Goal: Information Seeking & Learning: Compare options

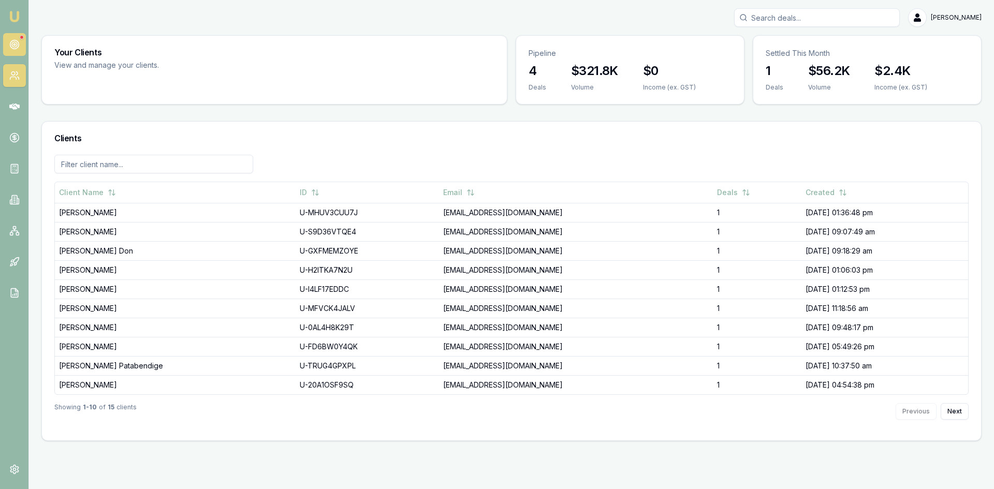
click at [15, 43] on circle at bounding box center [14, 44] width 2 height 2
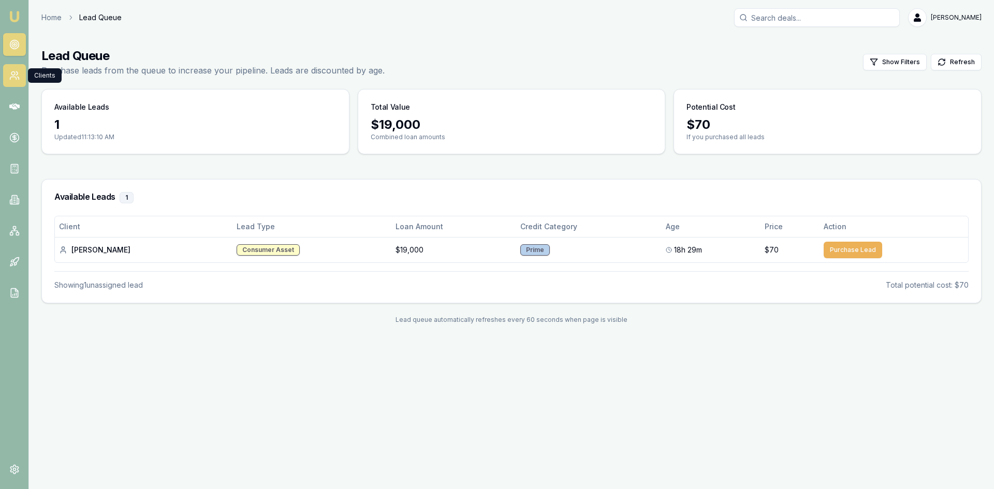
click at [14, 80] on icon at bounding box center [14, 75] width 10 height 10
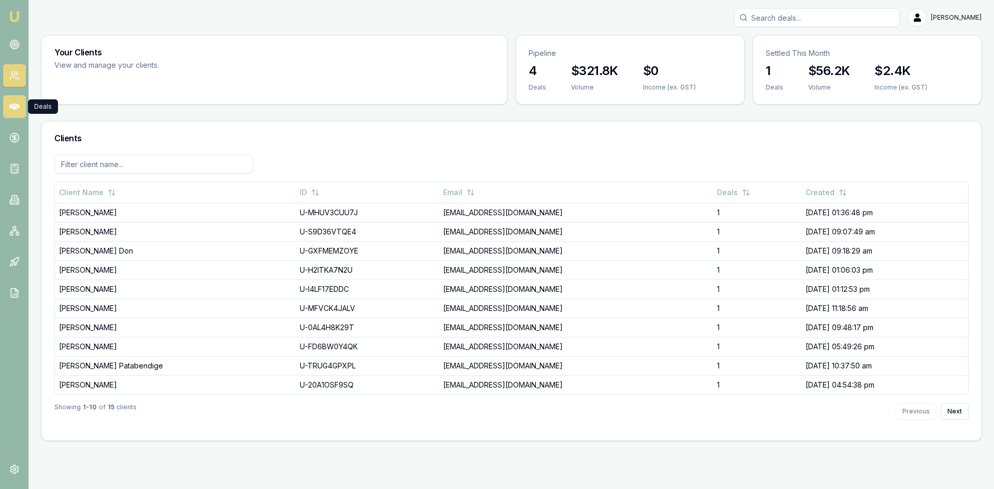
click at [21, 108] on link at bounding box center [14, 106] width 23 height 23
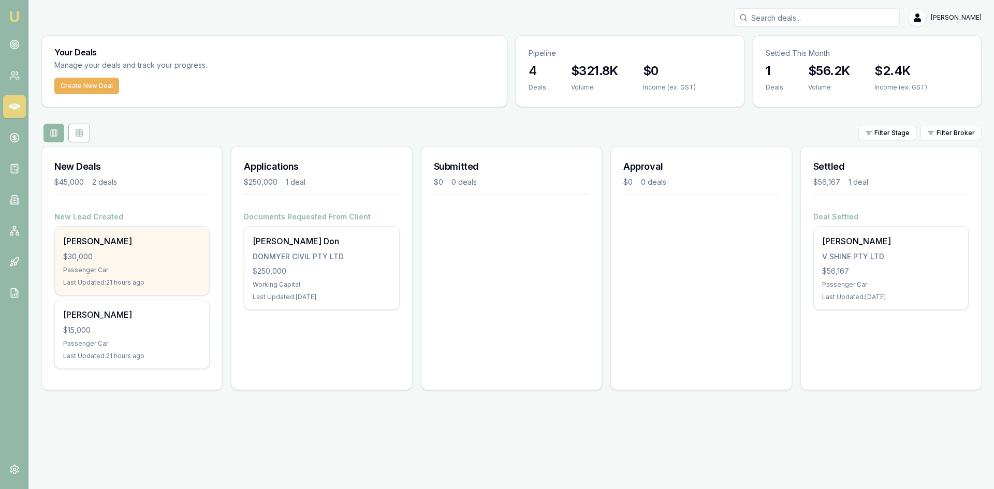
click at [110, 258] on div "$30,000" at bounding box center [132, 257] width 138 height 10
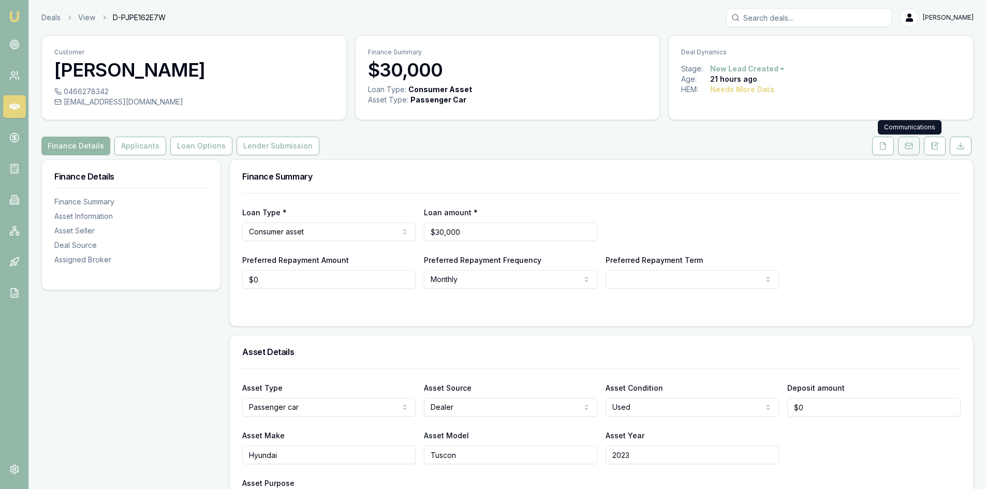
click at [913, 147] on button at bounding box center [909, 146] width 22 height 19
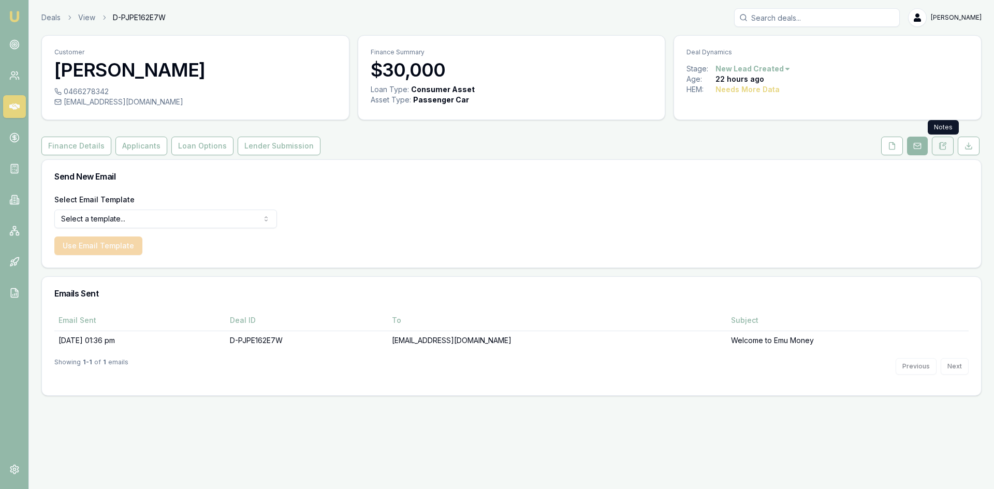
click at [941, 145] on icon at bounding box center [940, 145] width 2 height 0
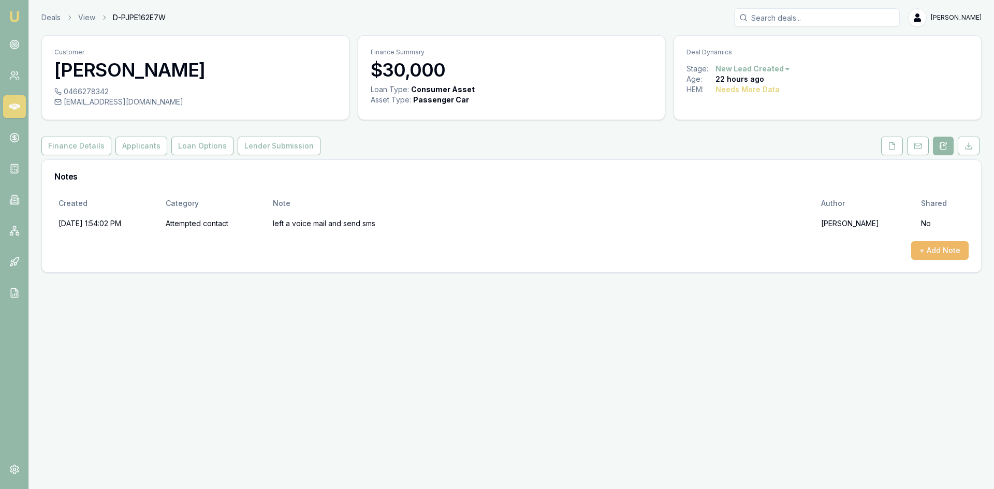
click at [927, 252] on button "+ Add Note" at bounding box center [939, 250] width 57 height 19
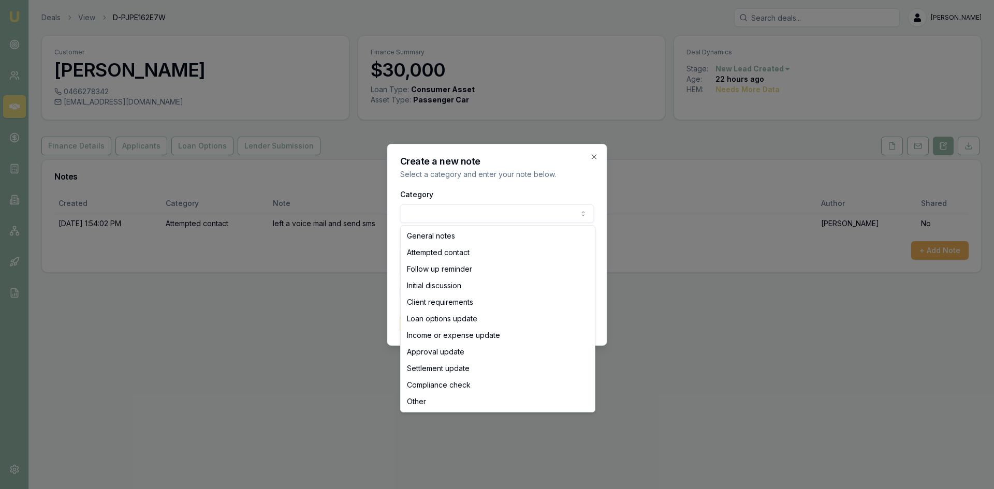
click at [527, 219] on body "Emu Broker Deals View D-PJPE162E7W Wendy Fonseka Toggle Menu Customer Abbie Gon…" at bounding box center [497, 244] width 994 height 489
select select "ATTEMPTED_CONTACT"
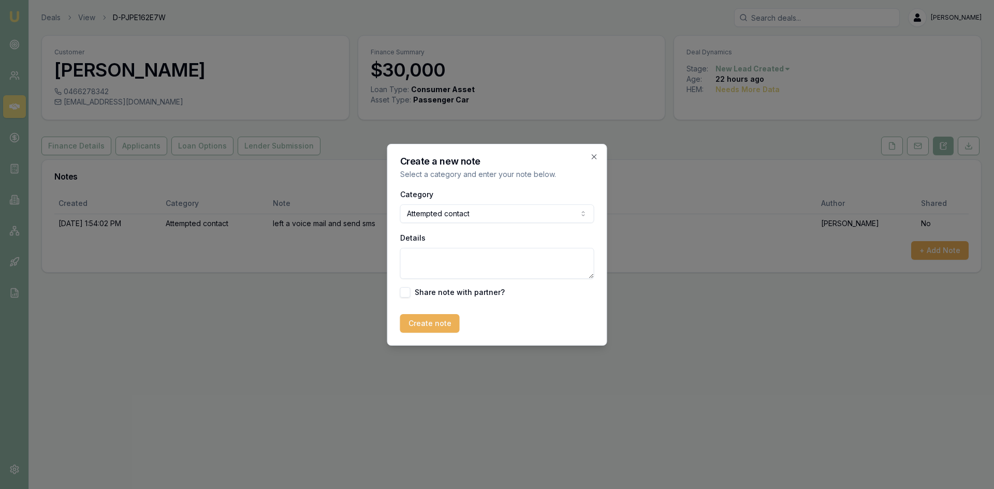
click at [447, 260] on textarea "Details" at bounding box center [497, 263] width 194 height 31
type textarea "No answer left a vM"
click at [434, 331] on button "Create note" at bounding box center [430, 323] width 60 height 19
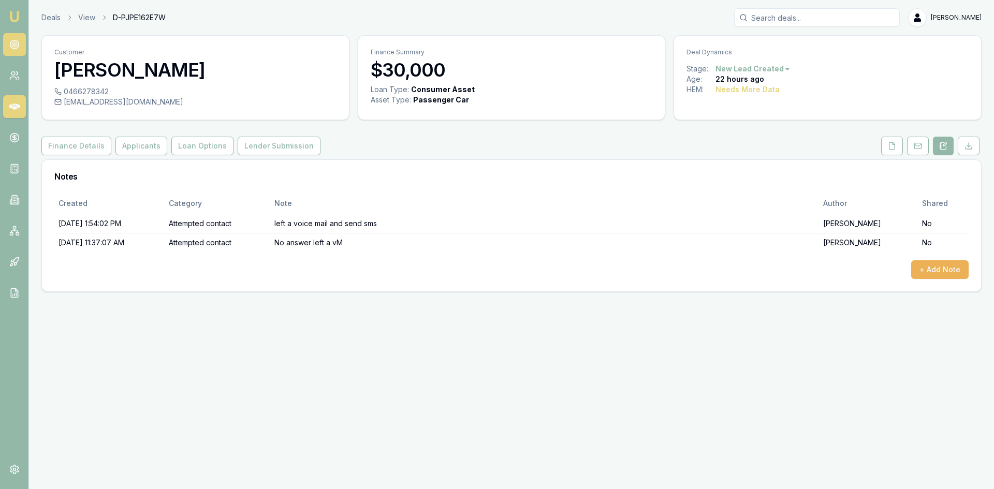
click at [19, 38] on link at bounding box center [14, 44] width 23 height 23
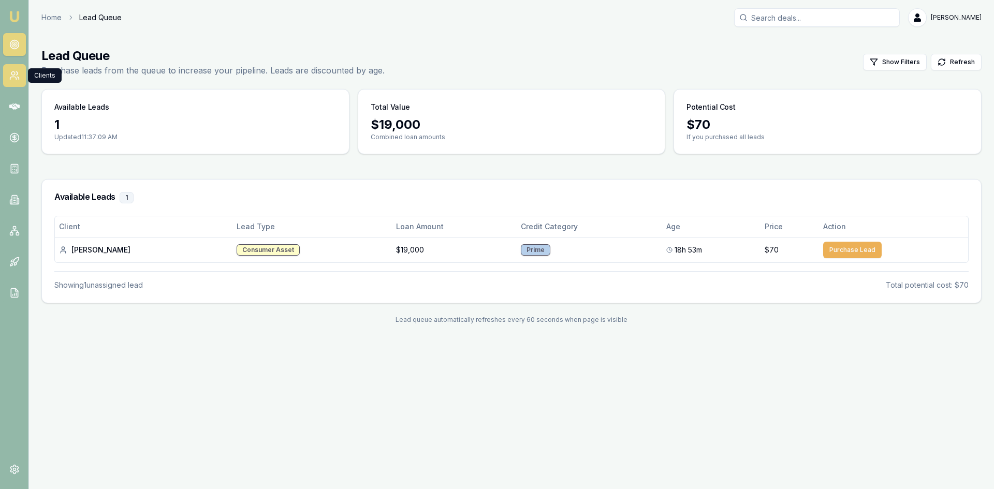
click at [10, 69] on link at bounding box center [14, 75] width 23 height 23
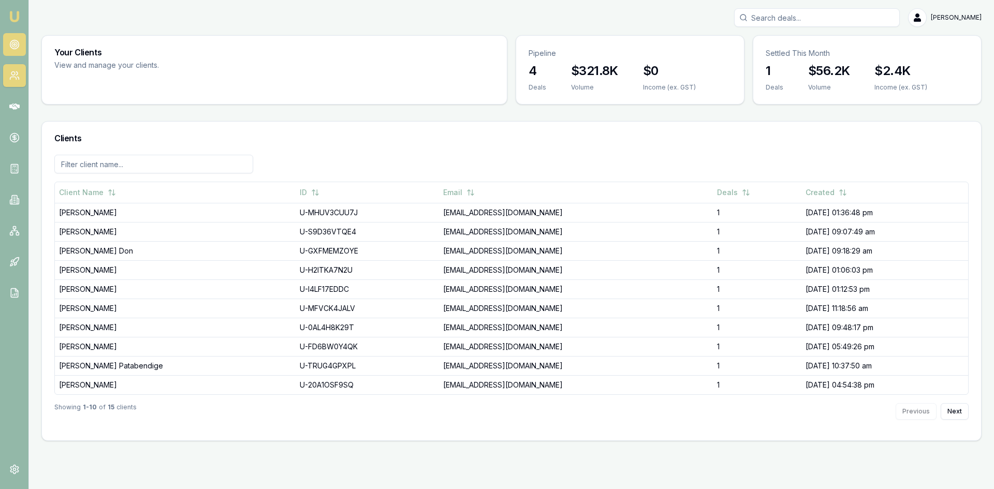
click at [14, 45] on icon at bounding box center [14, 44] width 10 height 10
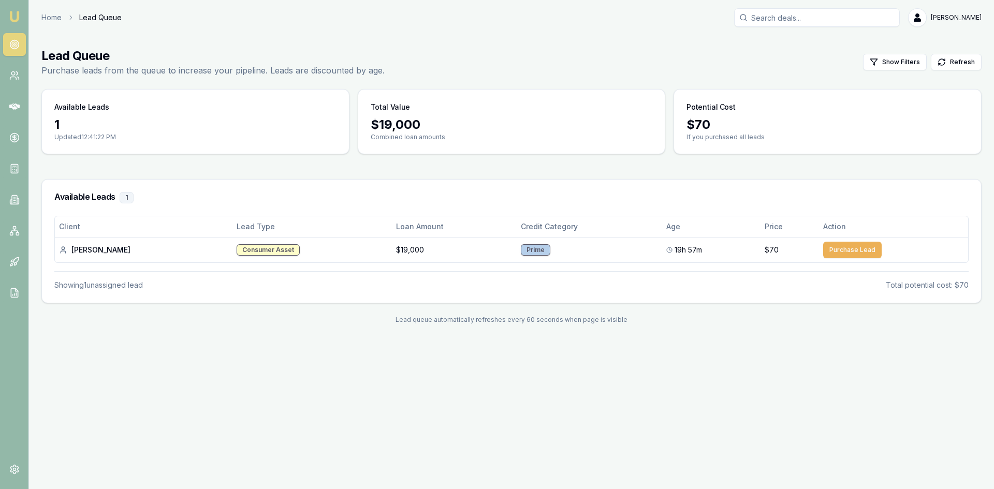
click at [13, 46] on icon at bounding box center [14, 44] width 10 height 10
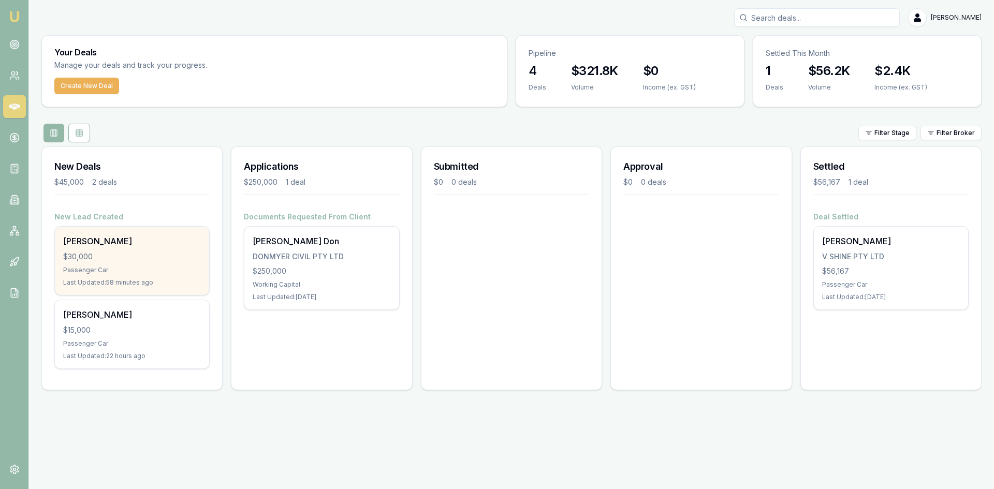
click at [113, 279] on div "Last Updated: 58 minutes ago" at bounding box center [132, 283] width 138 height 8
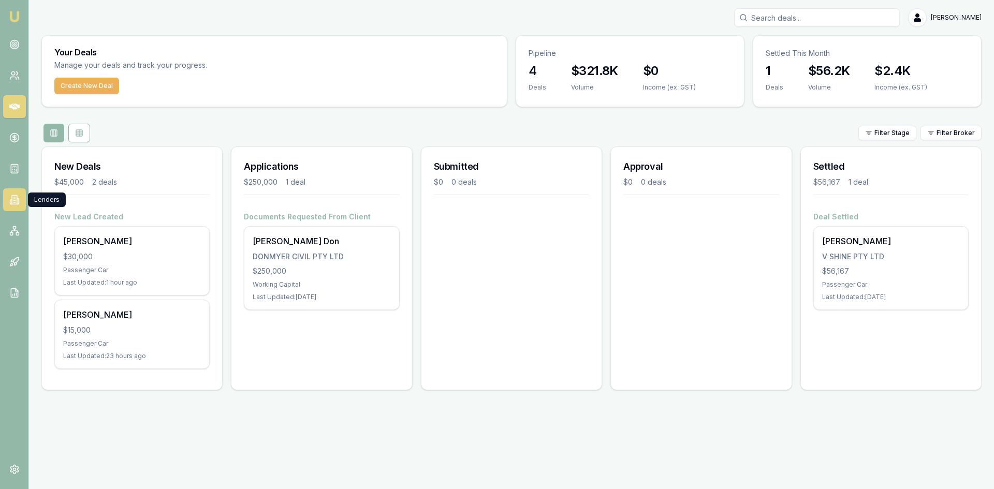
click at [17, 203] on icon at bounding box center [14, 200] width 5 height 9
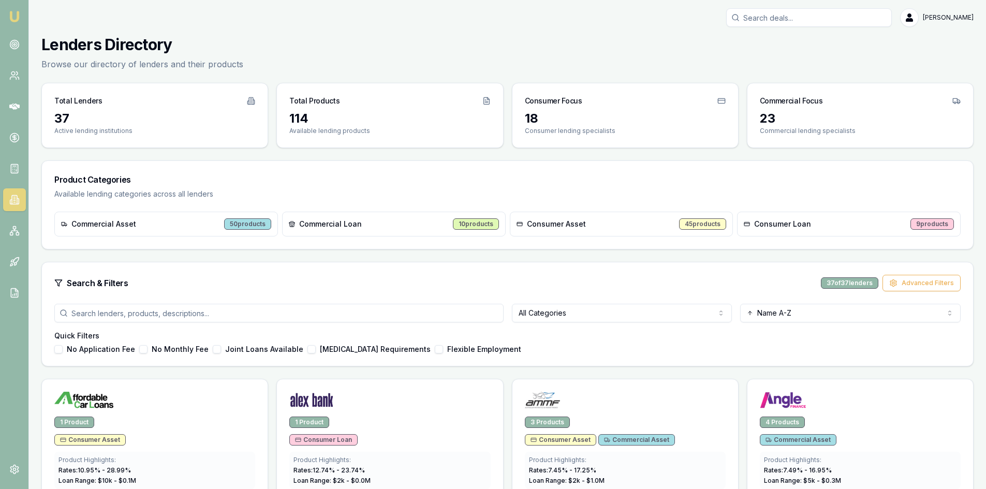
click at [573, 310] on html "Emu Broker Wendy Fonseka Toggle Menu Lenders Directory Browse our directory of …" at bounding box center [493, 244] width 986 height 489
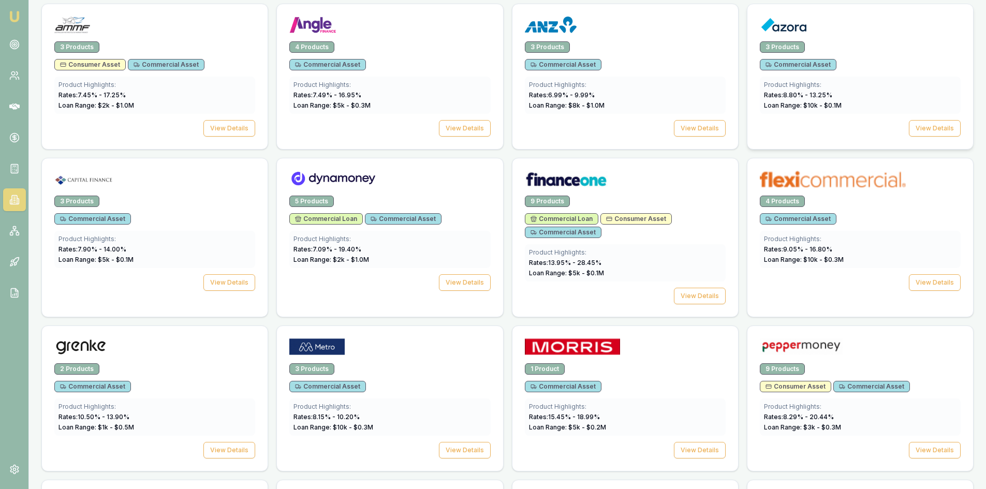
scroll to position [311, 0]
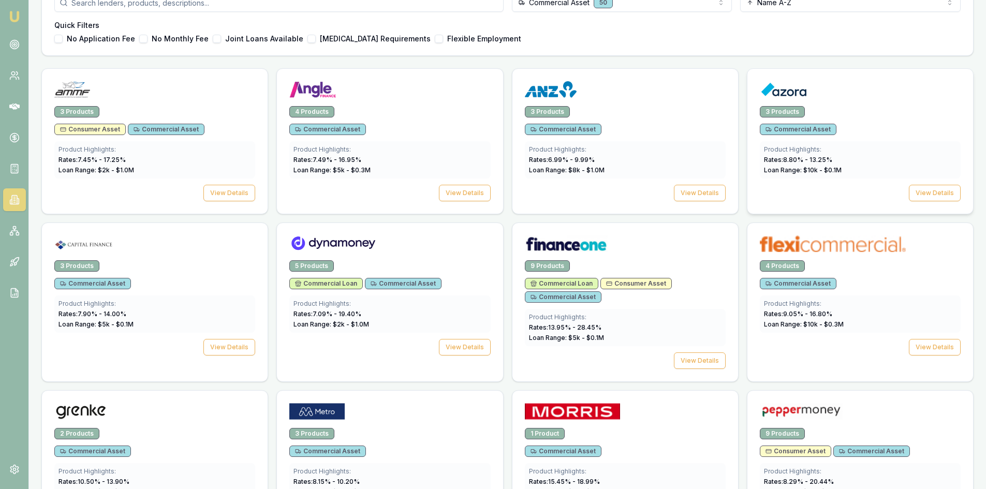
click at [793, 92] on img at bounding box center [784, 89] width 48 height 17
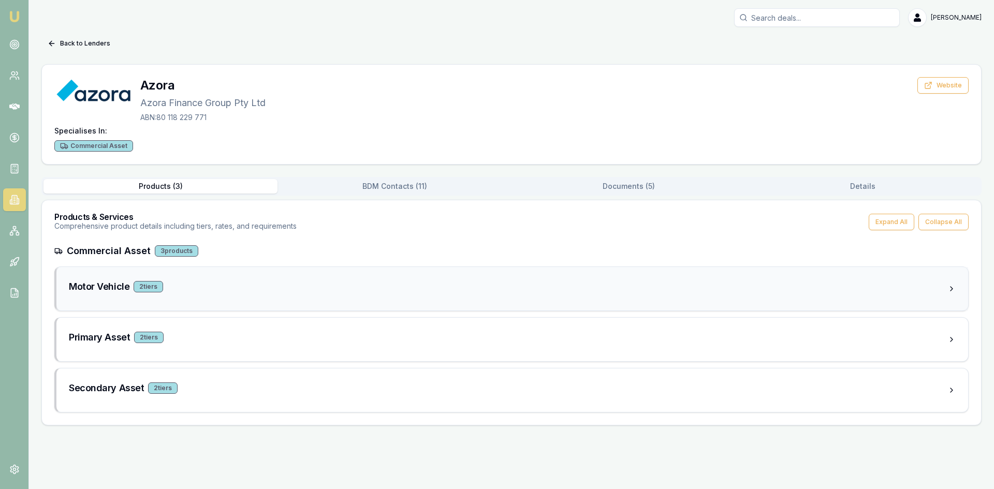
click at [147, 281] on div "Motor Vehicle 2 tier s" at bounding box center [508, 287] width 879 height 14
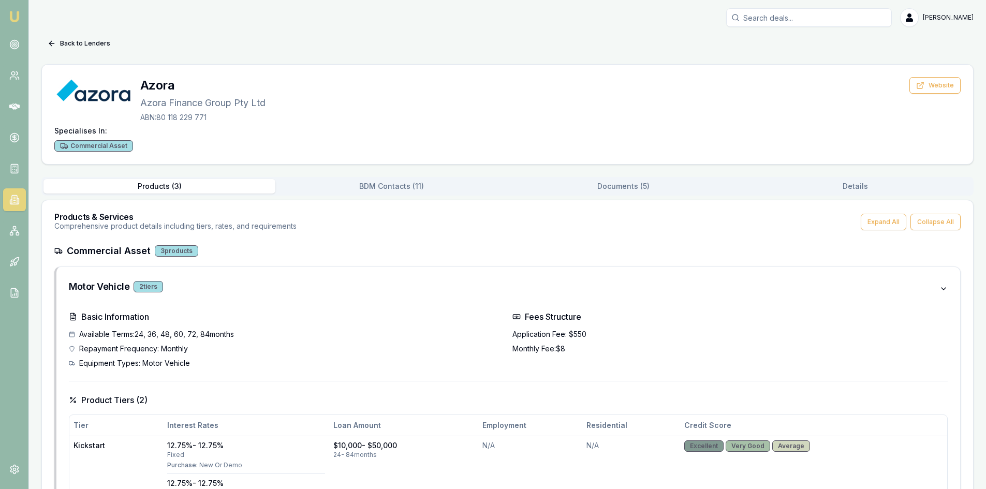
click at [369, 186] on button "BDM Contacts ( 11 )" at bounding box center [391, 186] width 232 height 14
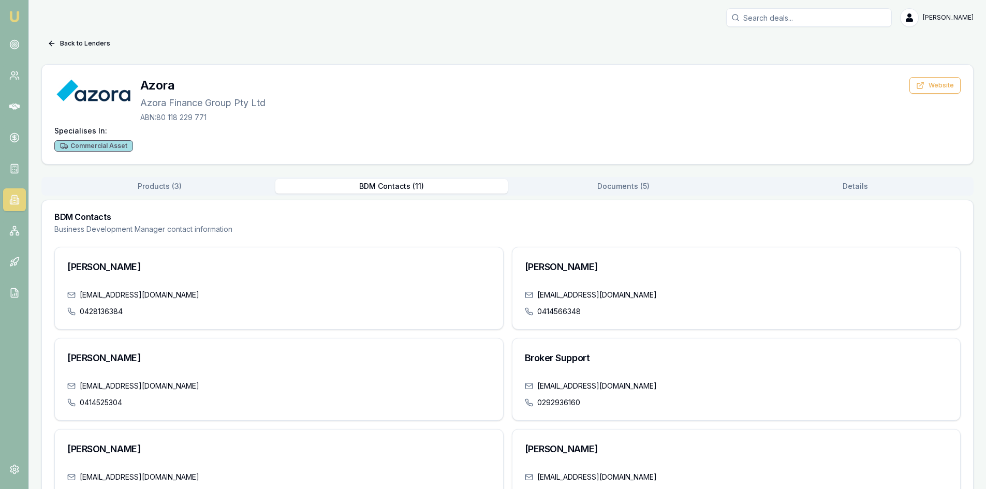
click at [604, 182] on button "Documents ( 5 )" at bounding box center [624, 186] width 232 height 14
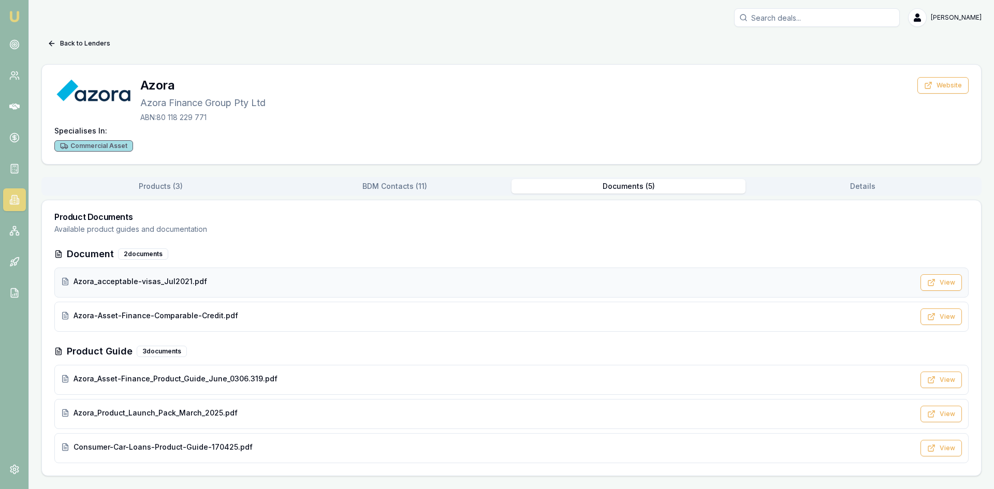
click at [159, 282] on span "Azora_acceptable-visas_Jul2021.pdf" at bounding box center [141, 281] width 134 height 10
click at [109, 316] on span "Azora-Asset-Finance-Comparable-Credit.pdf" at bounding box center [156, 316] width 165 height 10
click at [847, 184] on button "Details" at bounding box center [862, 186] width 234 height 14
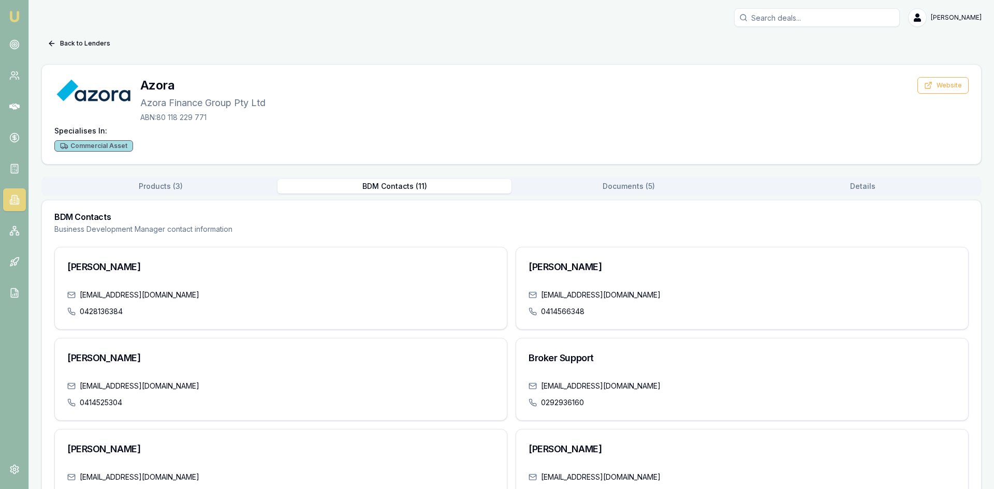
click at [418, 181] on button "BDM Contacts ( 11 )" at bounding box center [394, 186] width 234 height 14
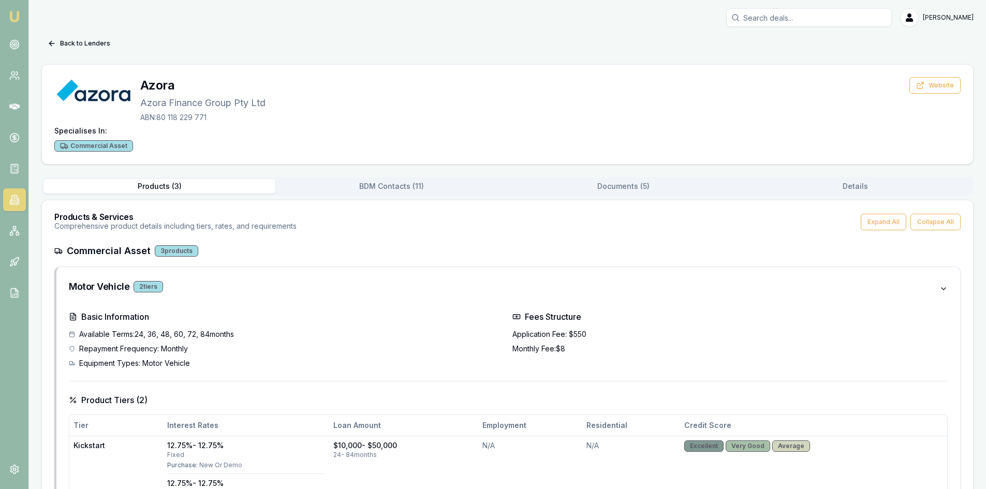
click at [170, 190] on button "Products ( 3 )" at bounding box center [159, 186] width 232 height 14
click at [50, 40] on icon at bounding box center [52, 43] width 8 height 8
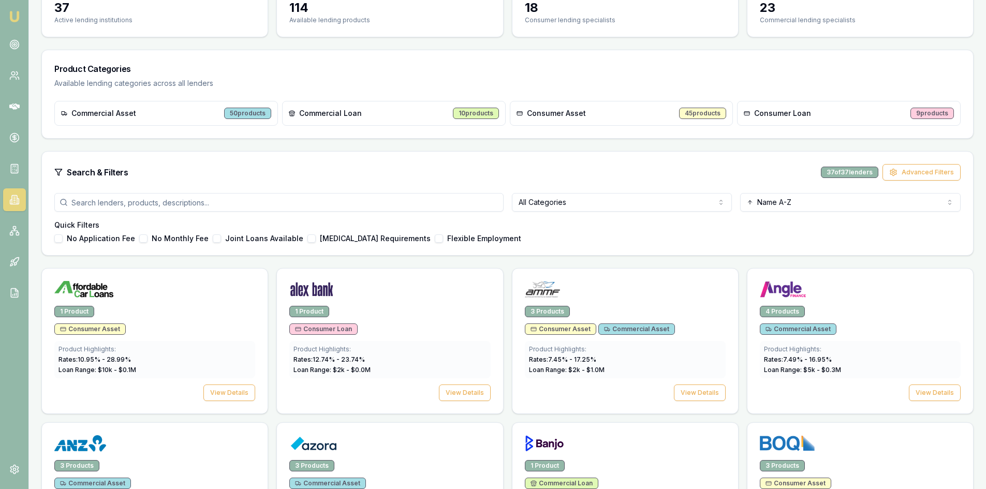
scroll to position [155, 0]
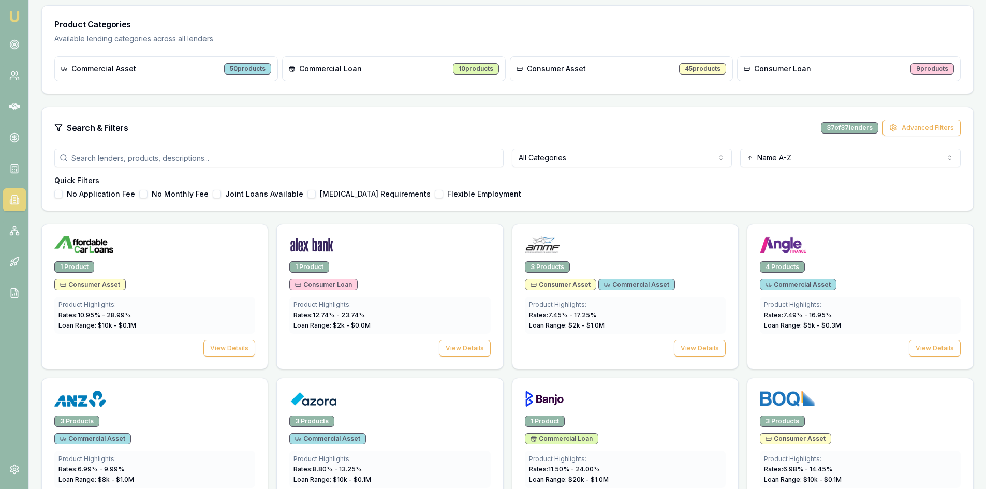
click at [533, 166] on body "Emu Broker Wendy Fonseka Toggle Menu Lenders Directory Browse our directory of …" at bounding box center [493, 89] width 986 height 489
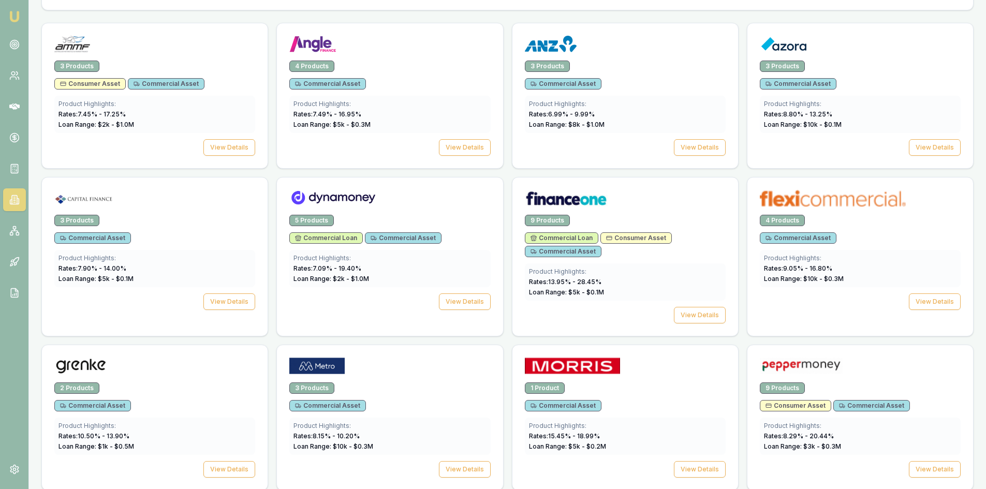
scroll to position [414, 0]
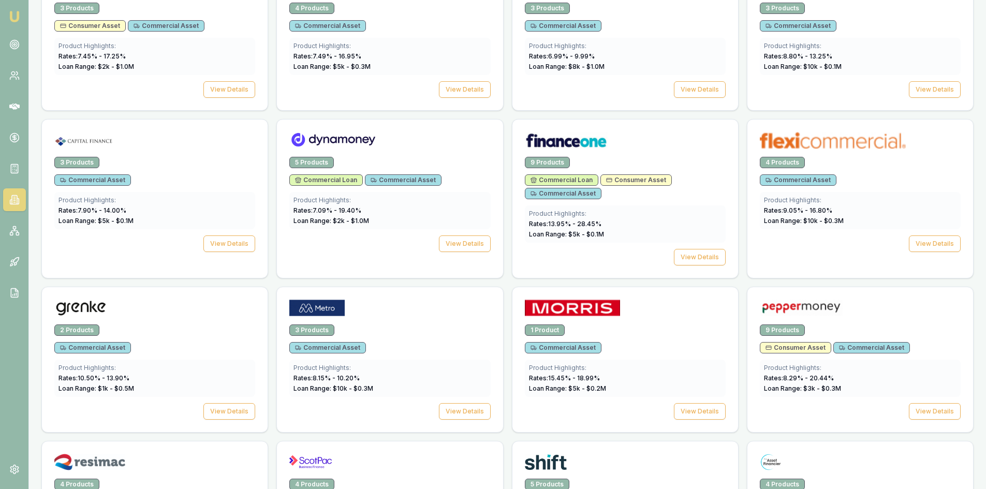
drag, startPoint x: 91, startPoint y: 1, endPoint x: 280, endPoint y: 283, distance: 338.9
click at [280, 283] on div "3 Products Consumer Asset Commercial Asset Product Highlights: Rates: 7.45 % - …" at bounding box center [507, 353] width 932 height 777
click at [562, 209] on div "Product Highlights: Rates: 13.95 % - 28.45 % Loan Range: $ 5 k - $ 0.1 M" at bounding box center [625, 224] width 201 height 37
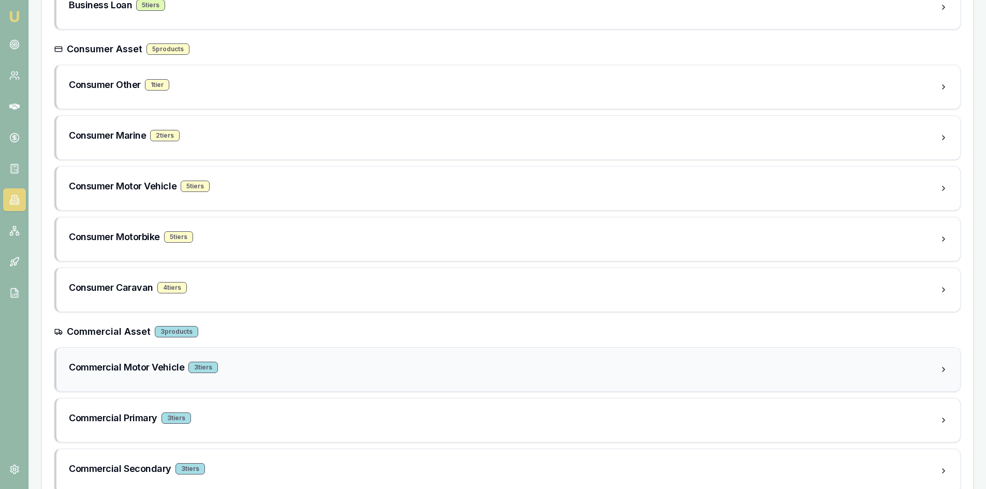
scroll to position [307, 0]
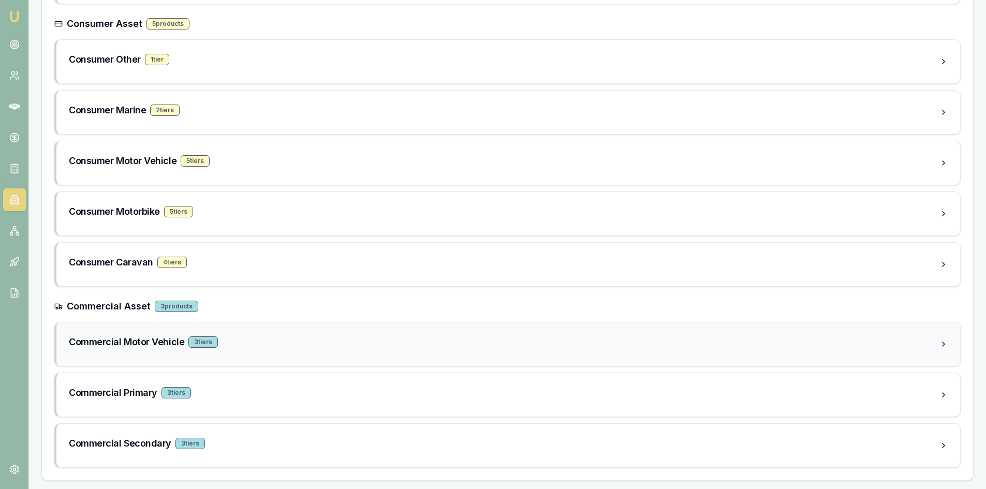
click at [136, 343] on h3 "Commercial Motor Vehicle" at bounding box center [126, 342] width 115 height 14
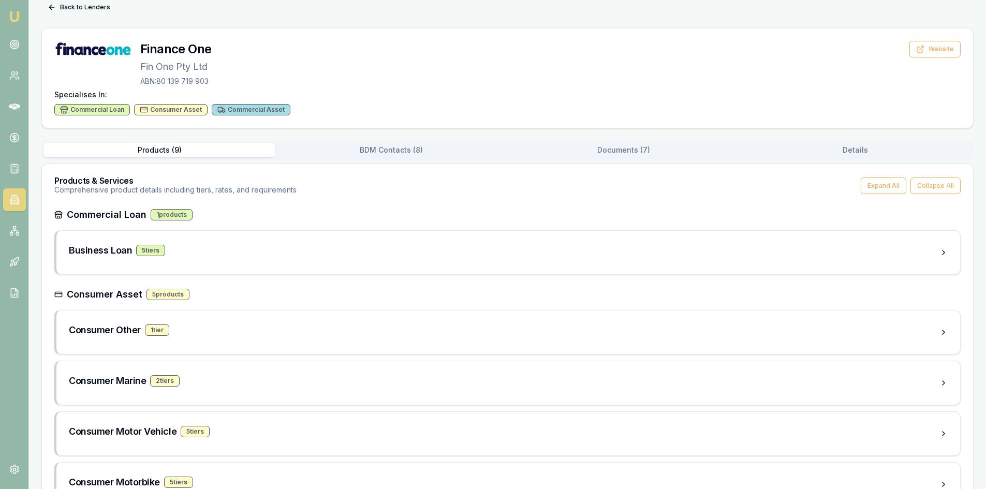
scroll to position [0, 0]
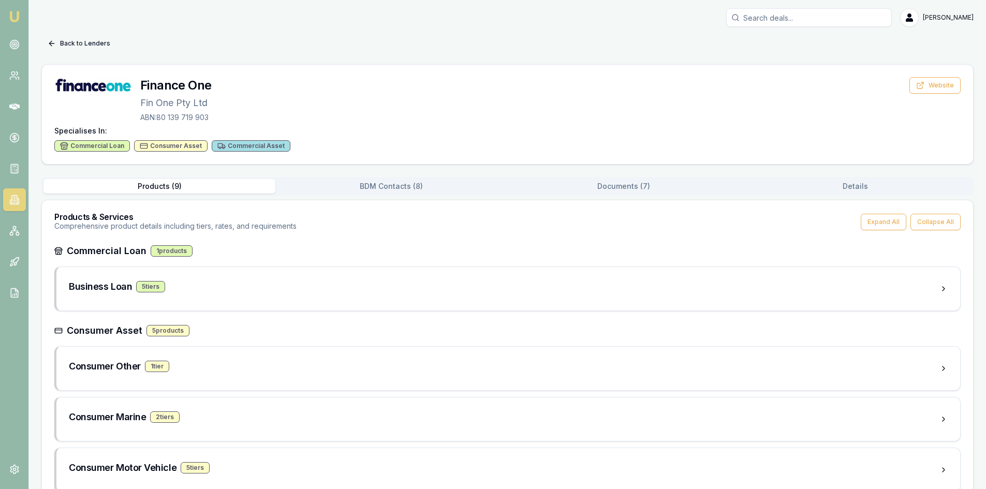
click at [51, 46] on icon at bounding box center [52, 43] width 8 height 8
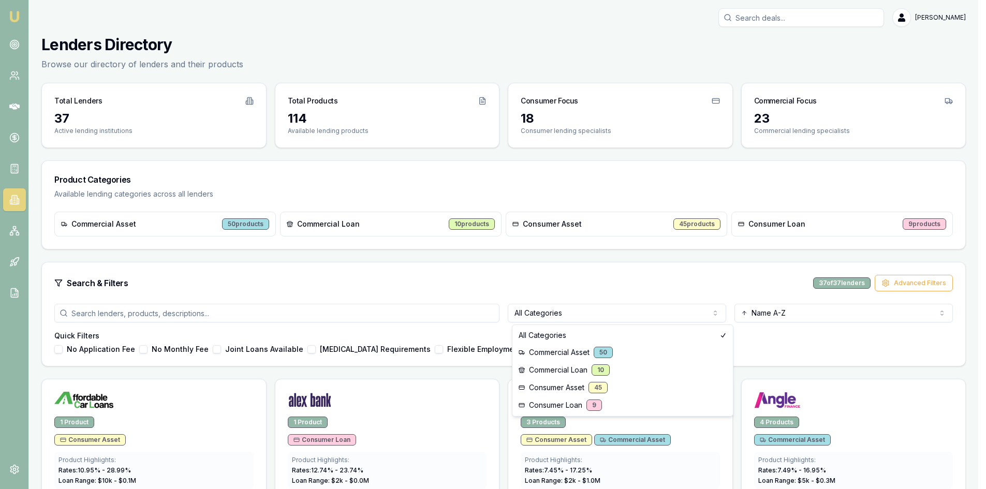
click at [572, 313] on html "Emu Broker Wendy Fonseka Toggle Menu Lenders Directory Browse our directory of …" at bounding box center [493, 244] width 986 height 489
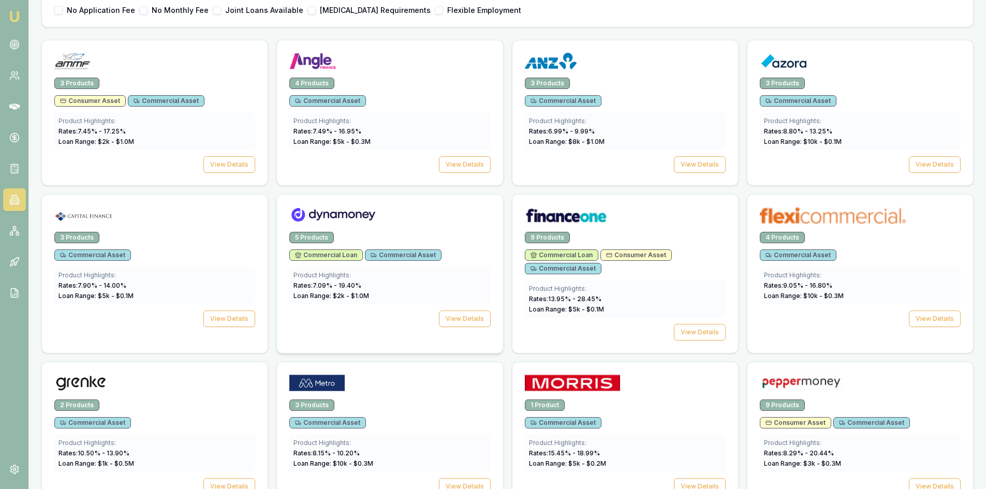
scroll to position [362, 0]
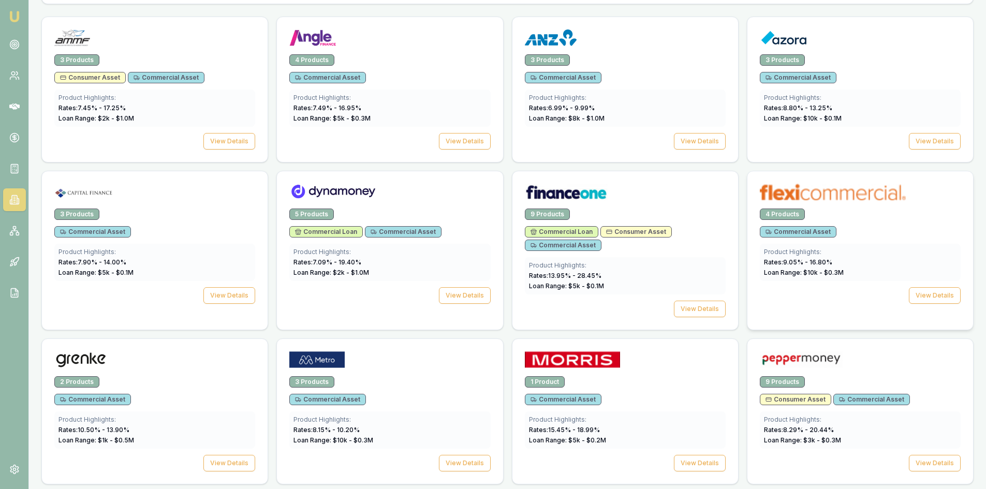
click at [799, 271] on span "Loan Range: $ 10 k - $ 0.3 M" at bounding box center [804, 273] width 80 height 8
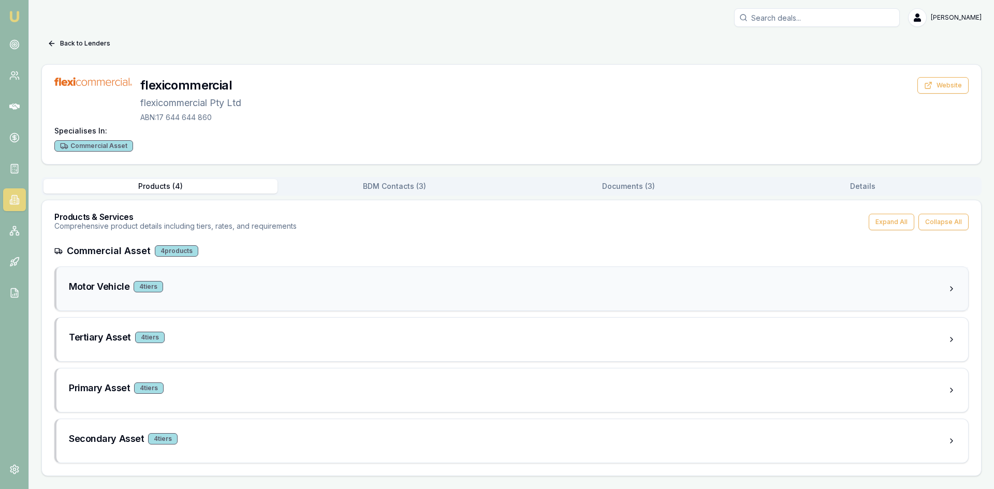
click at [103, 286] on h3 "Motor Vehicle" at bounding box center [99, 287] width 61 height 14
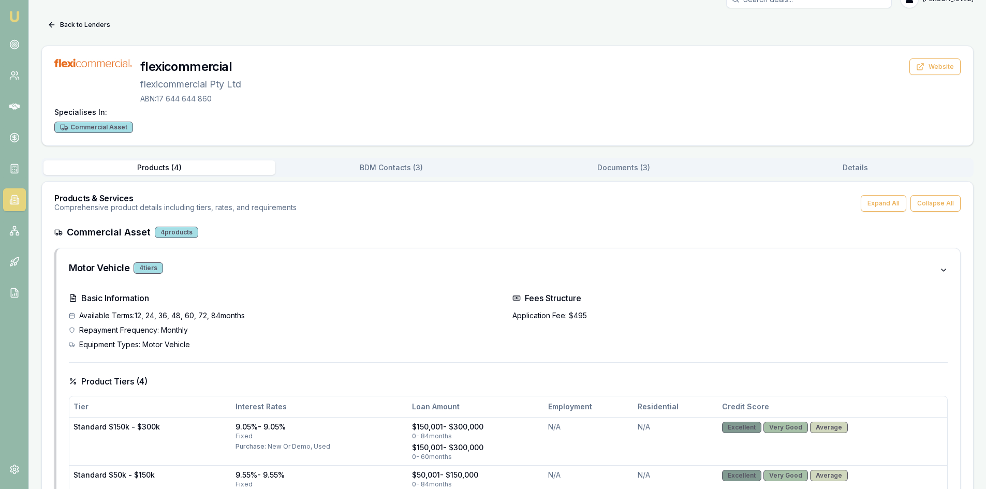
scroll to position [18, 0]
click at [423, 170] on div "Back to Lenders flexicommercial flexicommercial Pty Ltd ABN: 17 644 644 860 Web…" at bounding box center [507, 456] width 932 height 877
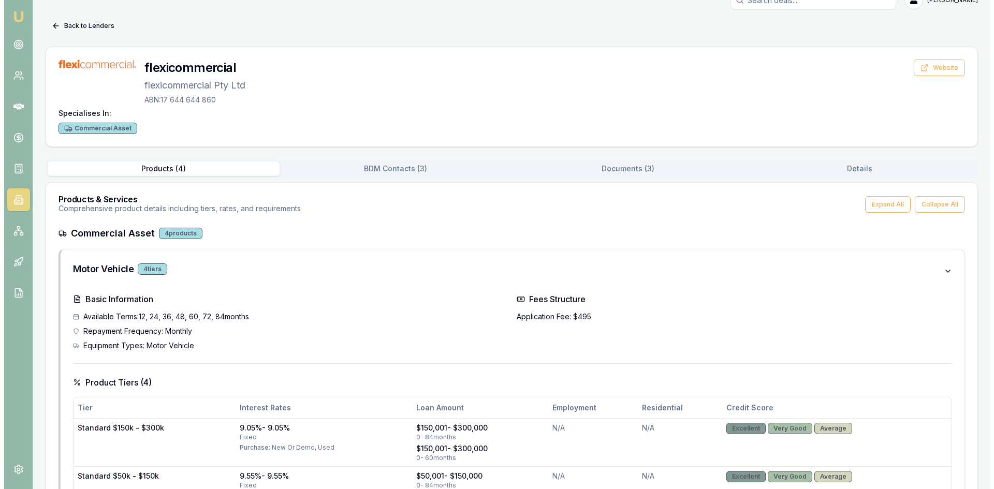
scroll to position [0, 0]
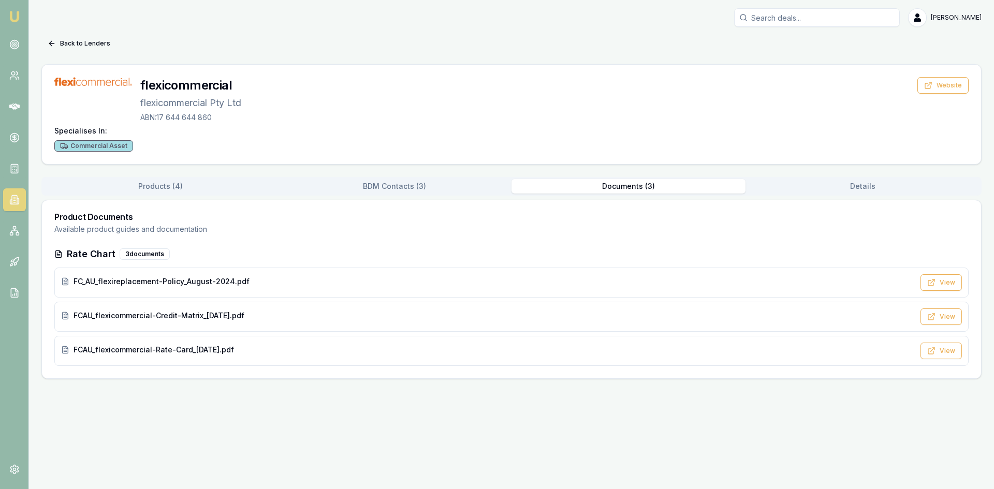
click at [617, 186] on button "Documents ( 3 )" at bounding box center [628, 186] width 234 height 14
click at [107, 317] on span "FCAU_flexicommercial-Credit-Matrix_16-June-2025.pdf" at bounding box center [159, 316] width 171 height 10
click at [54, 45] on icon at bounding box center [52, 43] width 8 height 8
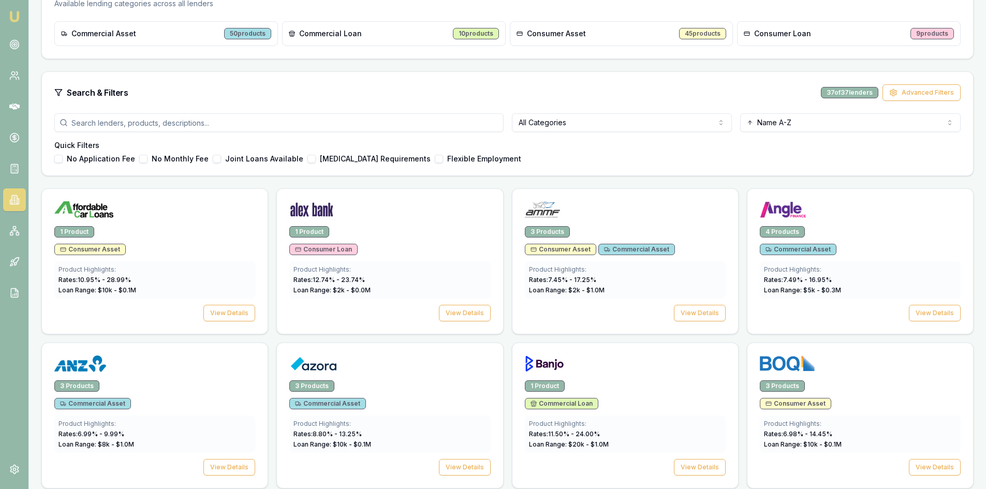
scroll to position [52, 0]
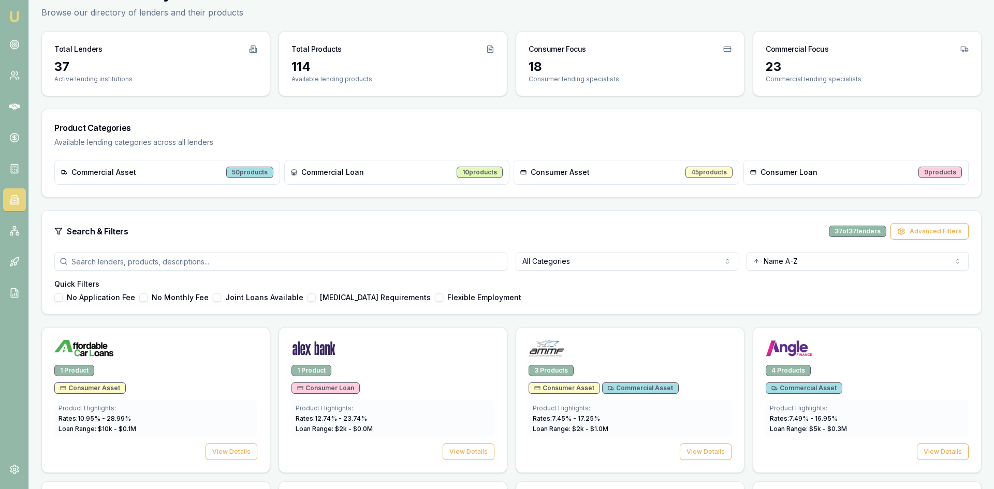
click at [571, 266] on html "Emu Broker Wendy Fonseka Toggle Menu Lenders Directory Browse our directory of …" at bounding box center [497, 192] width 994 height 489
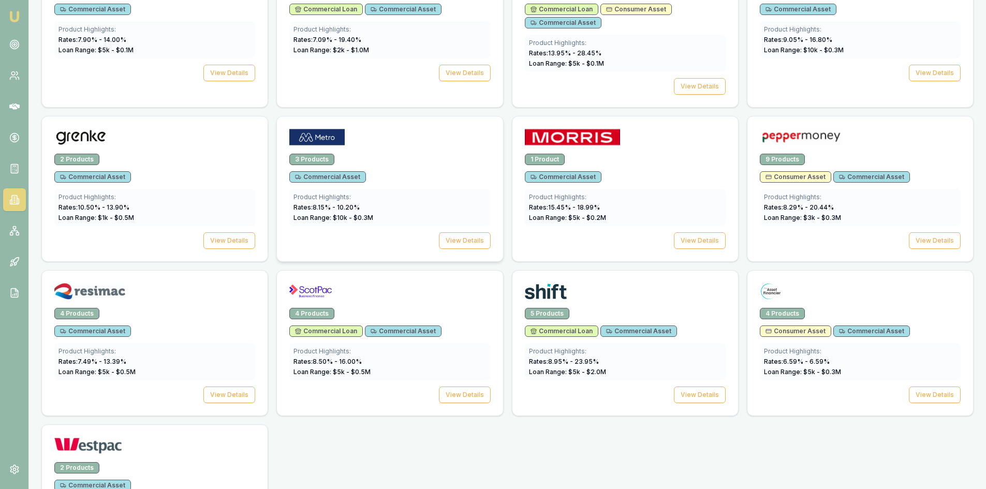
scroll to position [675, 0]
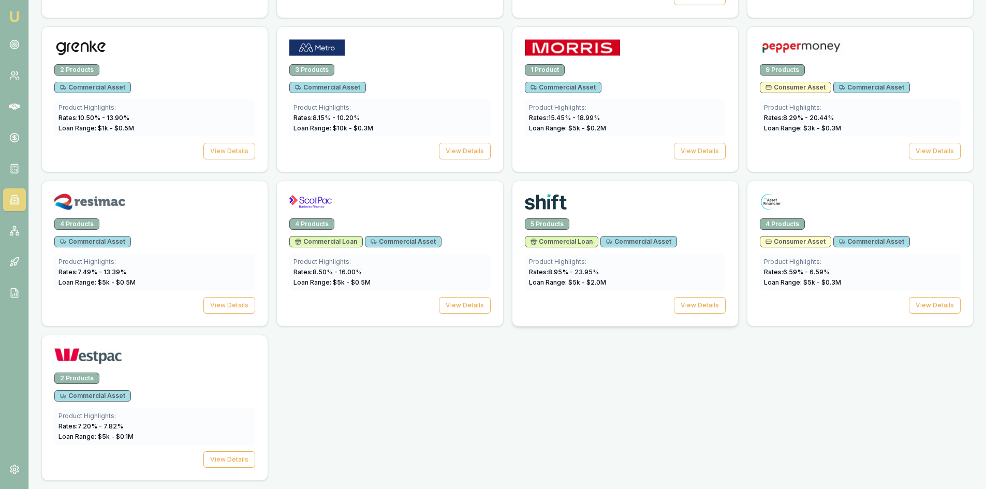
click at [624, 255] on div "Product Highlights: Rates: 8.95 % - 23.95 % Loan Range: $ 5 k - $ 2.0 M" at bounding box center [625, 272] width 201 height 37
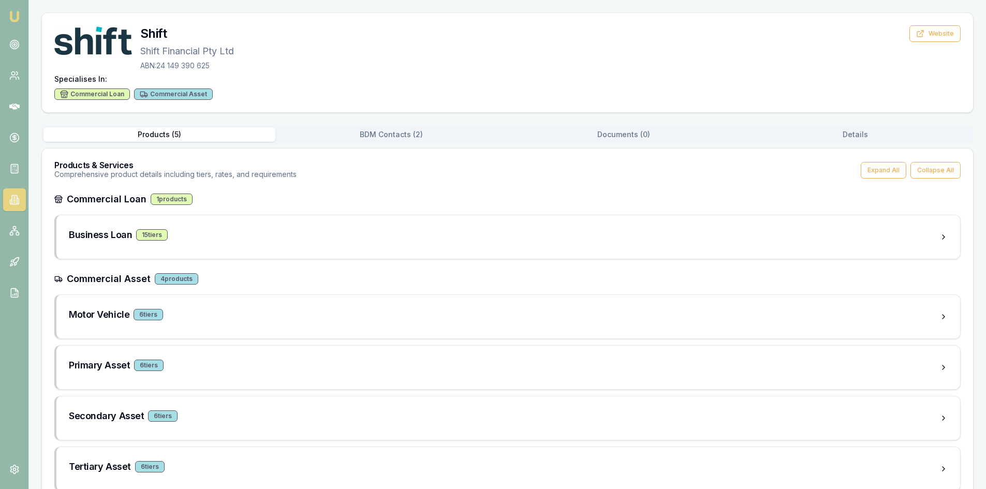
scroll to position [75, 0]
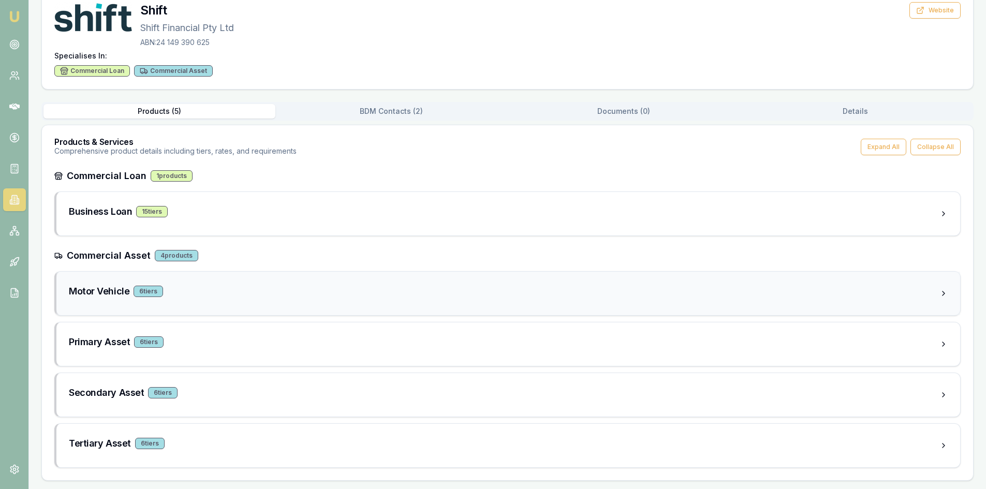
click at [113, 292] on h3 "Motor Vehicle" at bounding box center [99, 291] width 61 height 14
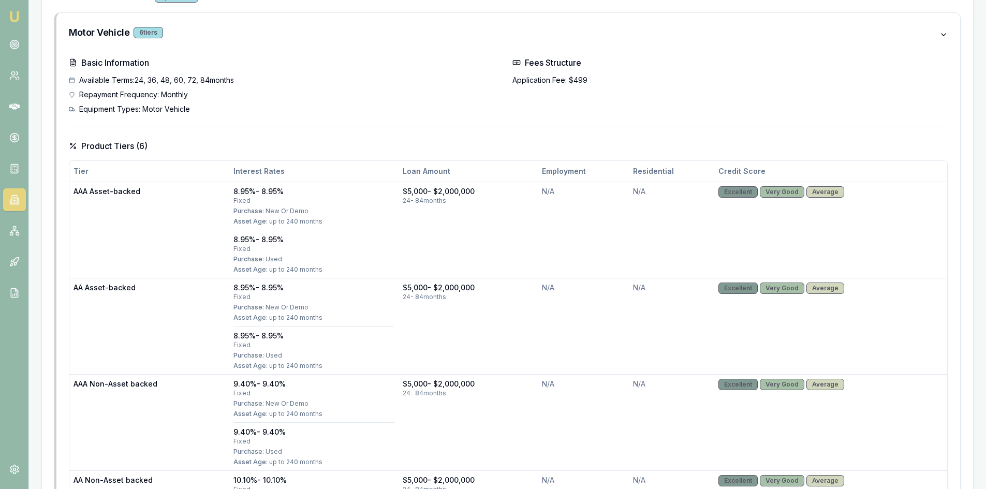
scroll to position [0, 0]
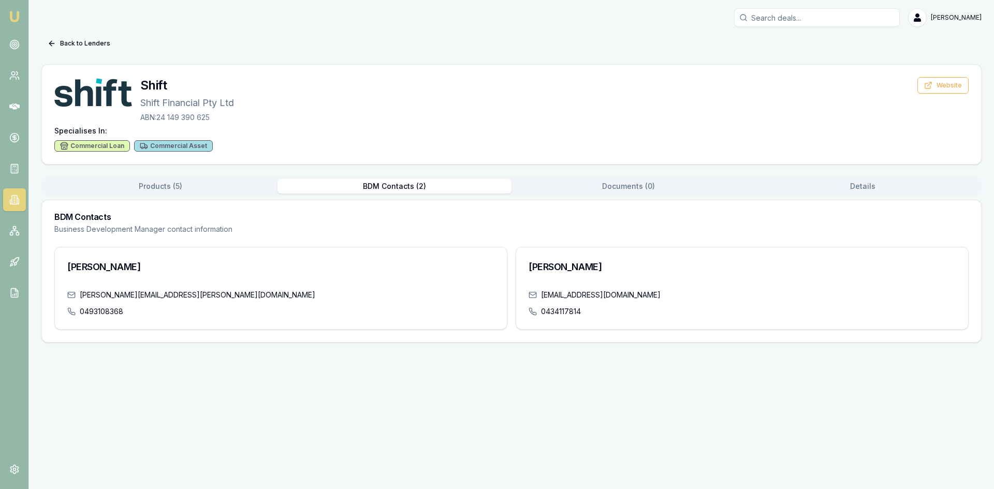
click at [386, 185] on button "BDM Contacts ( 2 )" at bounding box center [394, 186] width 234 height 14
click at [620, 189] on button "Documents ( 0 )" at bounding box center [628, 186] width 234 height 14
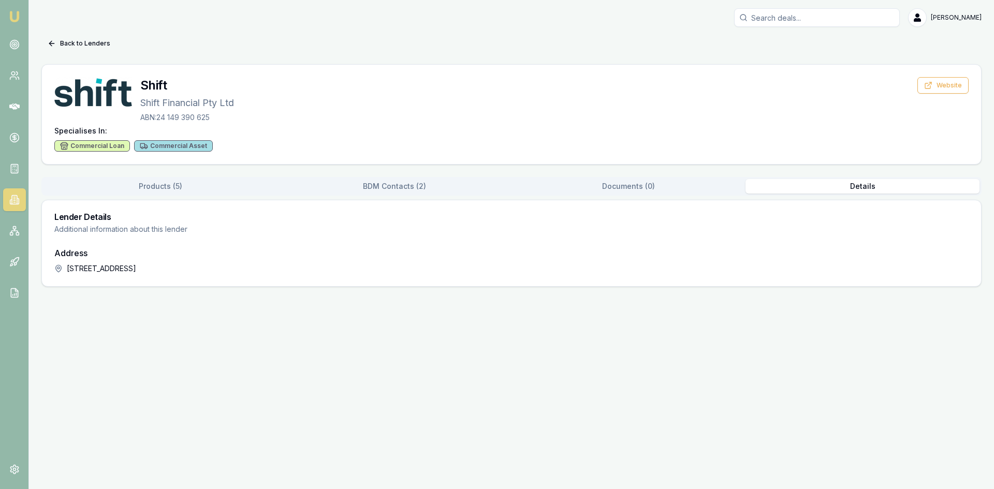
click at [861, 187] on button "Details" at bounding box center [862, 186] width 234 height 14
click at [149, 191] on button "Products ( 5 )" at bounding box center [160, 186] width 234 height 14
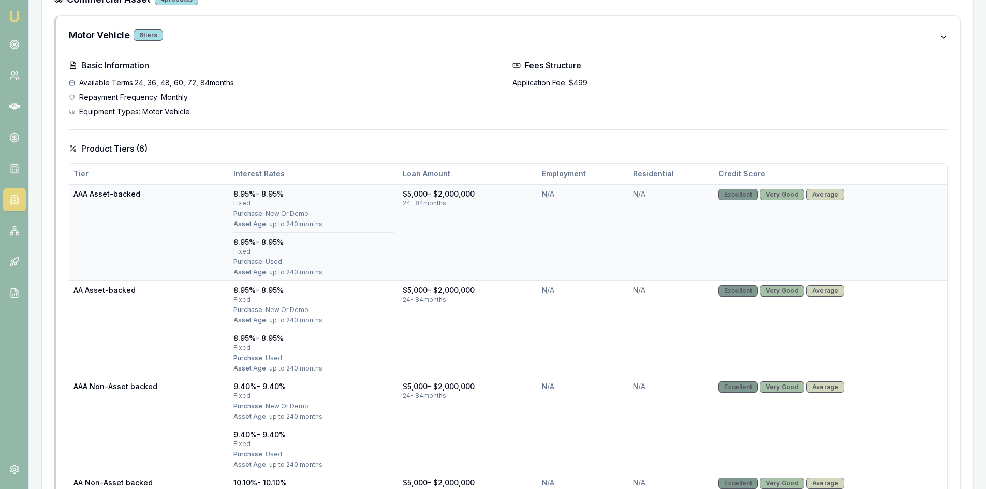
scroll to position [362, 0]
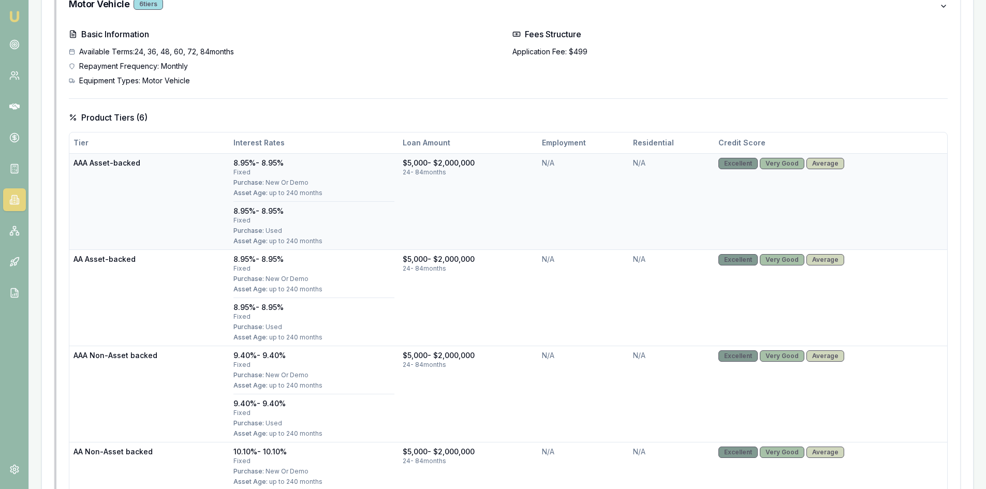
click at [133, 166] on div "AAA Asset-backed" at bounding box center [150, 163] width 152 height 10
click at [259, 180] on span "Purchase:" at bounding box center [248, 183] width 31 height 8
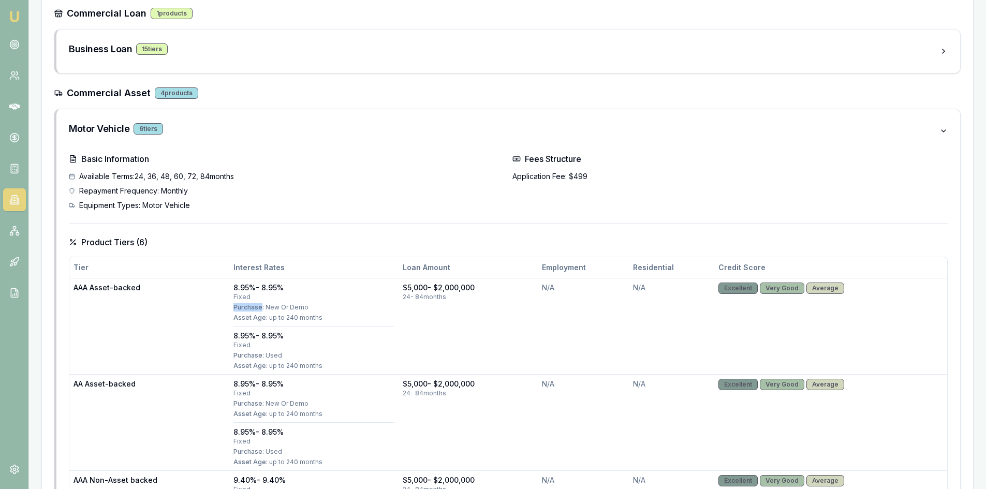
scroll to position [0, 0]
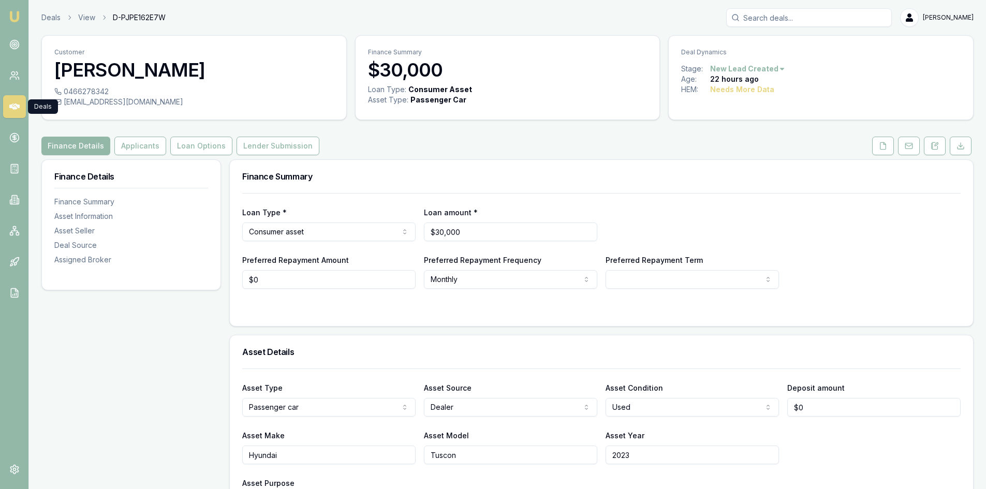
click at [13, 98] on link at bounding box center [14, 106] width 23 height 23
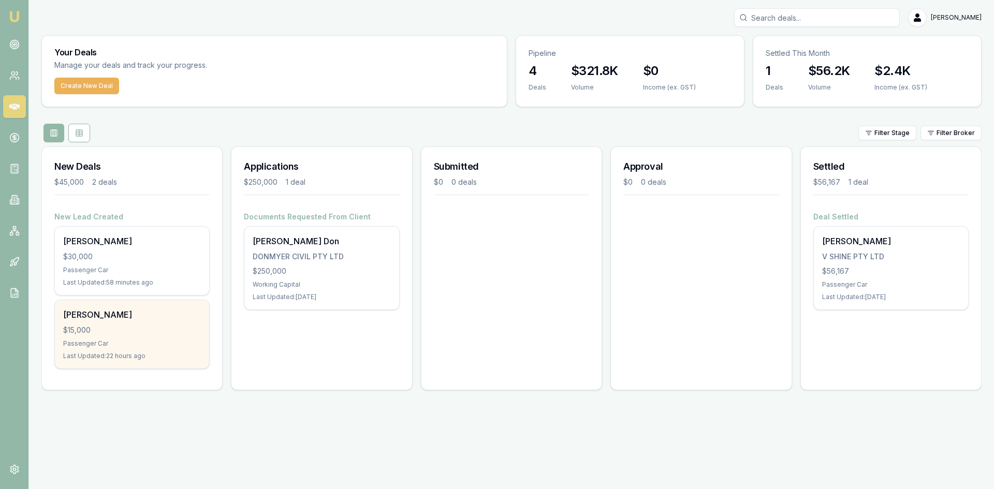
click at [88, 323] on div "Nelly-John Krzykalski $15,000 Passenger Car Last Updated: 22 hours ago" at bounding box center [132, 334] width 154 height 68
